Goal: Check status: Check status

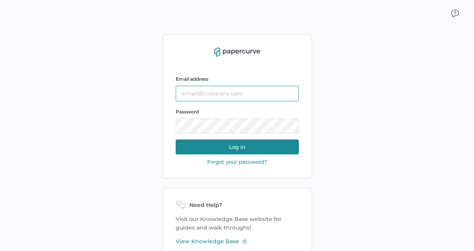
type input "[PERSON_NAME][EMAIL_ADDRESS][PERSON_NAME][DOMAIN_NAME]"
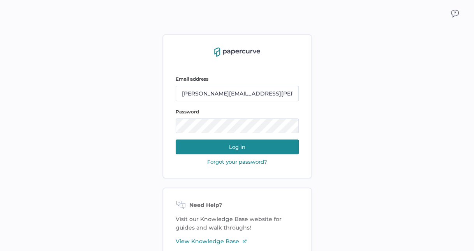
click at [252, 149] on button "Log in" at bounding box center [237, 146] width 123 height 15
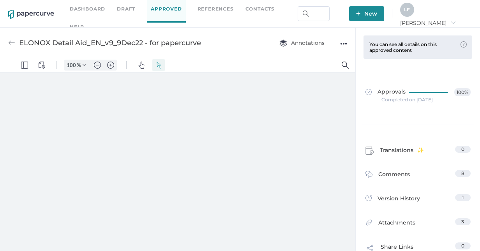
type input "59"
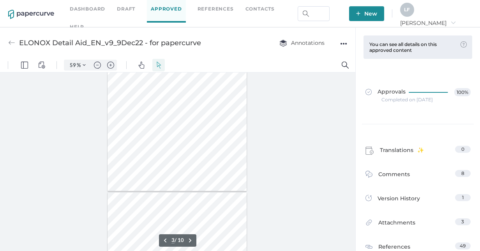
scroll to position [97, 0]
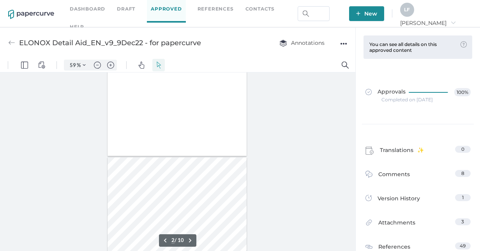
type input "1"
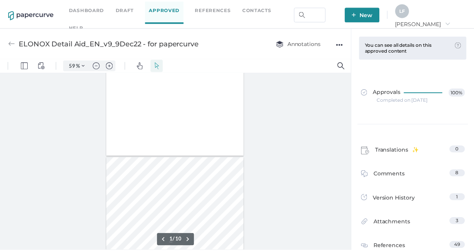
scroll to position [0, 0]
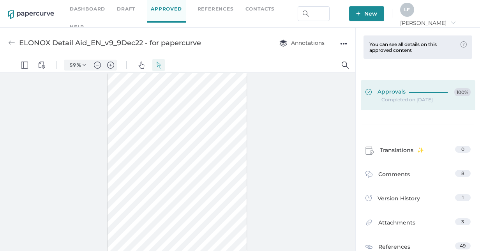
click at [381, 91] on span "Approvals" at bounding box center [385, 92] width 40 height 9
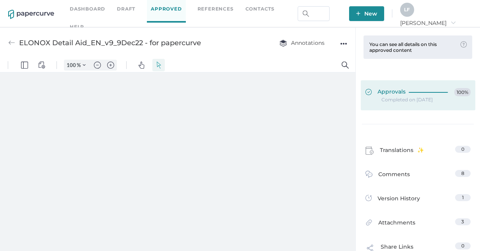
type input "59"
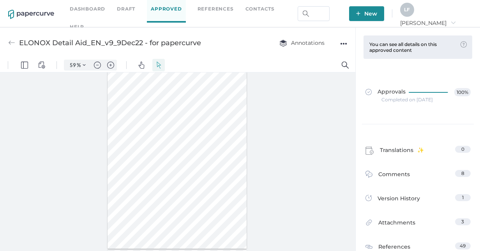
click at [341, 44] on div "●●●" at bounding box center [343, 43] width 7 height 11
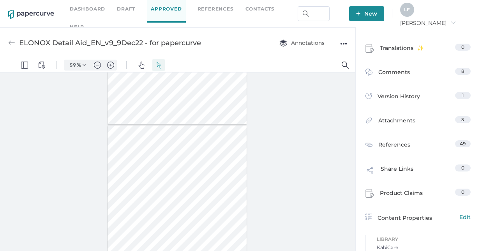
scroll to position [107, 0]
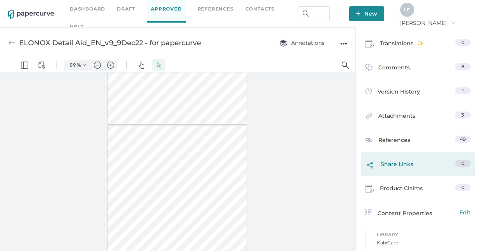
click at [403, 166] on span "Share Links" at bounding box center [397, 166] width 33 height 13
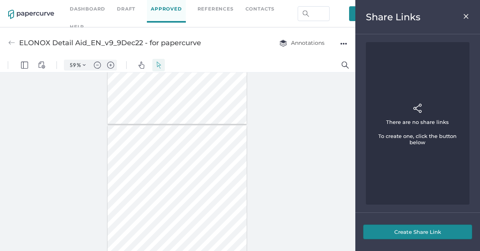
click at [468, 16] on img at bounding box center [466, 16] width 7 height 6
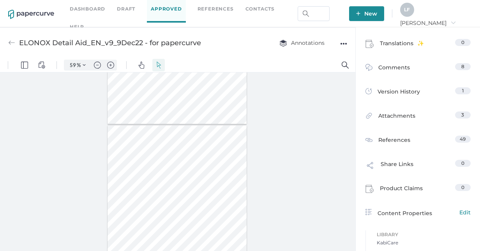
click at [302, 148] on div at bounding box center [177, 163] width 355 height 182
type input "1"
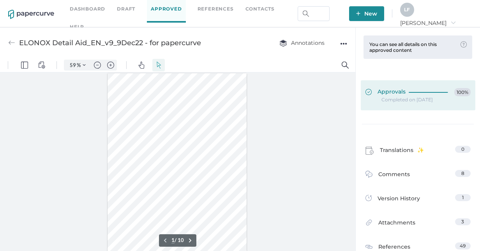
click at [409, 108] on link "Approvals 100%" at bounding box center [418, 95] width 115 height 30
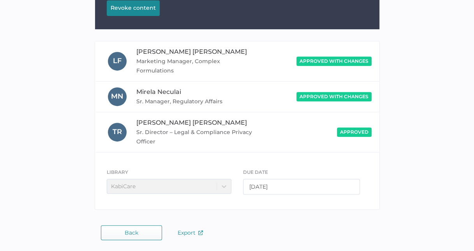
scroll to position [135, 0]
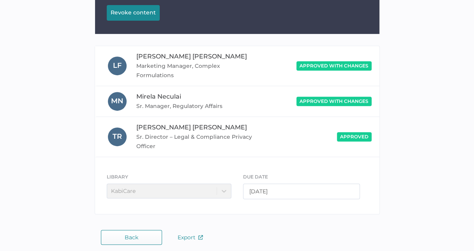
click at [129, 237] on span "Back" at bounding box center [132, 237] width 14 height 6
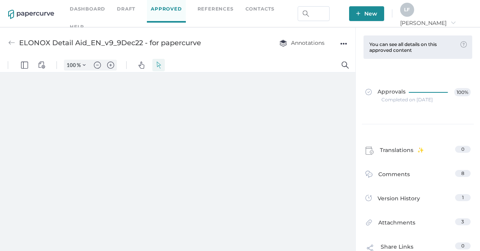
type input "59"
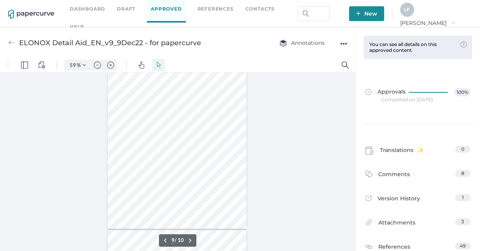
type input "10"
click at [343, 48] on div "●●●" at bounding box center [343, 43] width 7 height 11
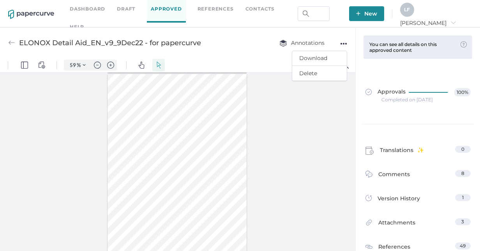
click at [288, 164] on div at bounding box center [177, 163] width 355 height 182
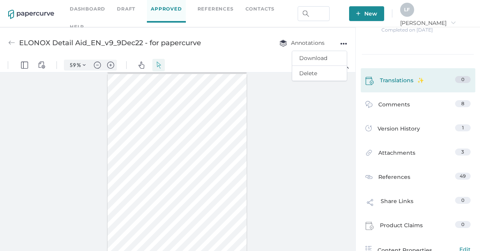
scroll to position [70, 0]
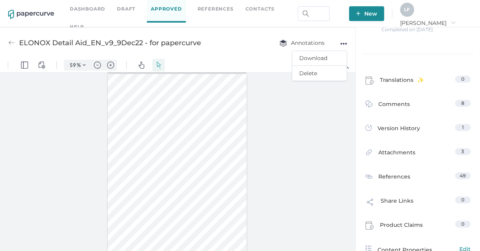
click at [295, 146] on div at bounding box center [177, 163] width 355 height 182
click at [261, 52] on div "ELONOX Detail Aid_EN_v9_9Dec22 - for papercurve Annotations ●●● Download Delete" at bounding box center [177, 42] width 355 height 31
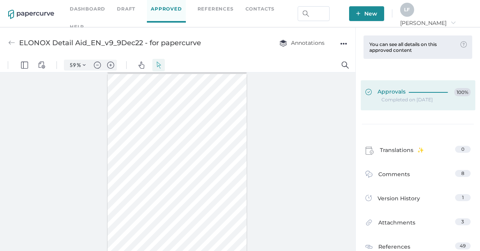
click at [418, 84] on link "Approvals 100%" at bounding box center [418, 95] width 115 height 30
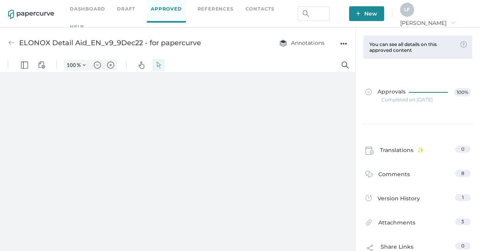
type input "59"
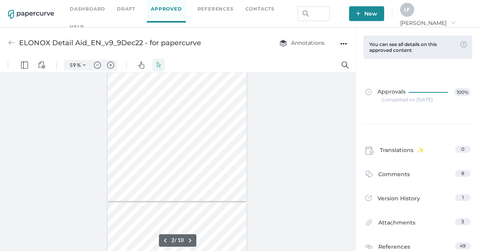
type input "1"
click at [108, 64] on img "Zoom in" at bounding box center [110, 65] width 7 height 7
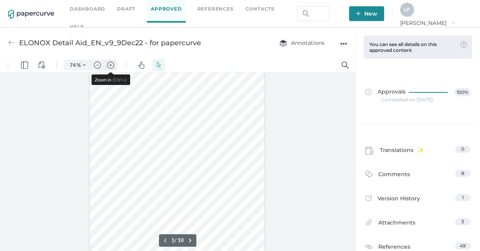
click at [108, 64] on img "Zoom in" at bounding box center [110, 65] width 7 height 7
type input "106"
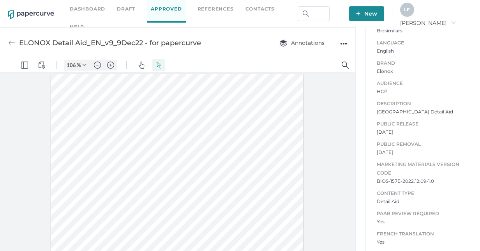
scroll to position [421, 0]
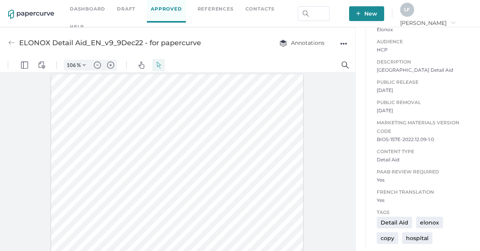
click at [325, 138] on div at bounding box center [177, 163] width 355 height 182
type input "1"
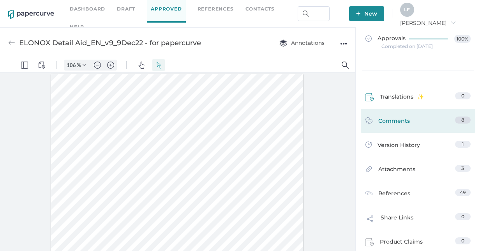
scroll to position [0, 0]
